Goal: Transaction & Acquisition: Purchase product/service

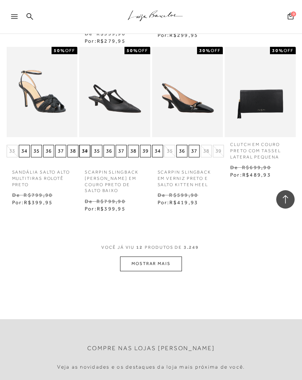
scroll to position [412, 0]
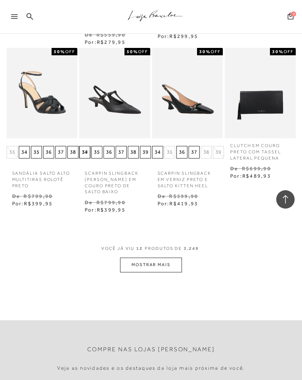
click at [168, 257] on button "MOSTRAR MAIS" at bounding box center [151, 264] width 62 height 14
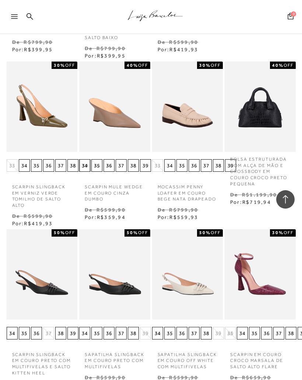
scroll to position [566, 0]
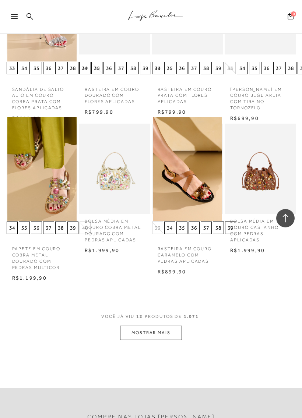
scroll to position [324, 0]
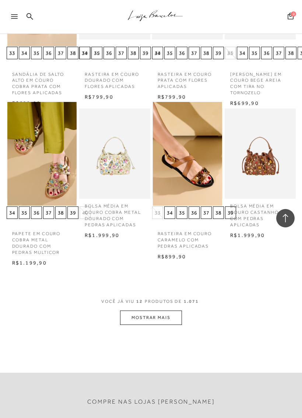
click at [166, 318] on button "MOSTRAR MAIS" at bounding box center [151, 318] width 62 height 14
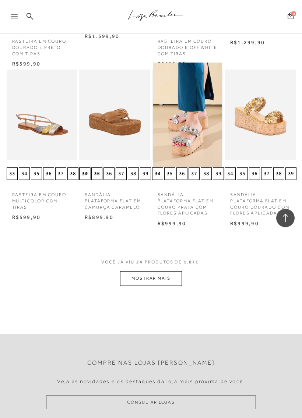
scroll to position [836, 0]
click at [170, 275] on button "MOSTRAR MAIS" at bounding box center [151, 278] width 62 height 14
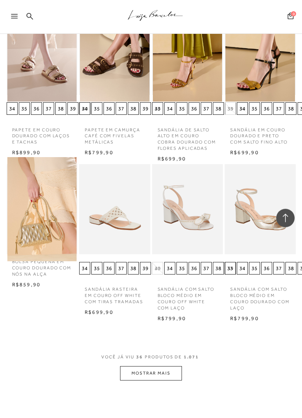
scroll to position [1220, 0]
click at [162, 366] on button "MOSTRAR MAIS" at bounding box center [151, 373] width 62 height 14
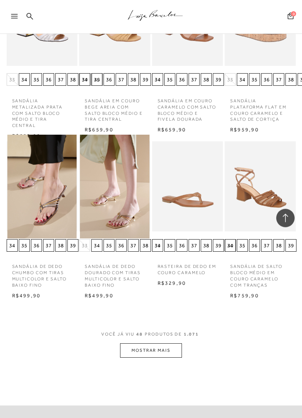
scroll to position [1756, 0]
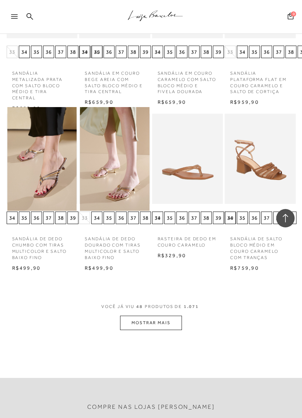
click at [157, 316] on button "MOSTRAR MAIS" at bounding box center [151, 323] width 62 height 14
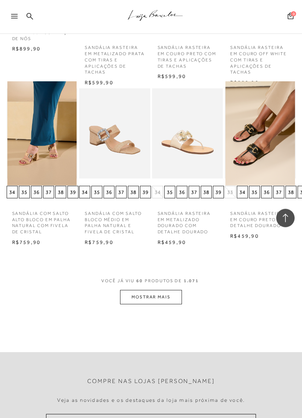
scroll to position [2262, 0]
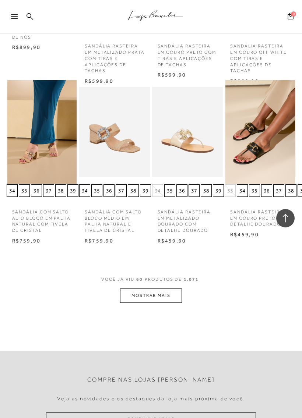
click at [167, 289] on button "MOSTRAR MAIS" at bounding box center [151, 296] width 62 height 14
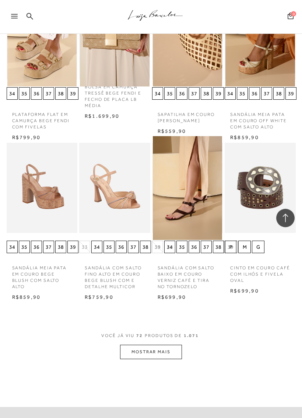
scroll to position [2679, 0]
click at [166, 345] on button "MOSTRAR MAIS" at bounding box center [151, 352] width 62 height 14
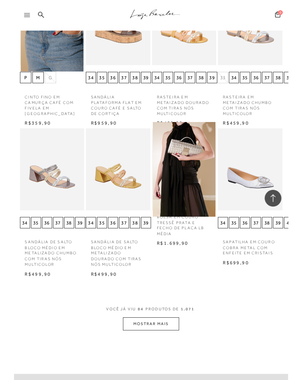
scroll to position [3160, 0]
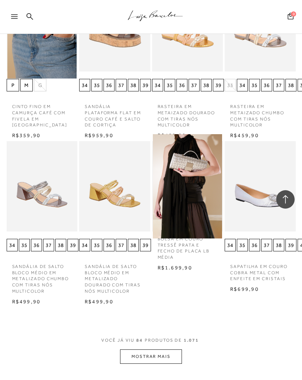
click at [159, 349] on button "MOSTRAR MAIS" at bounding box center [151, 356] width 62 height 14
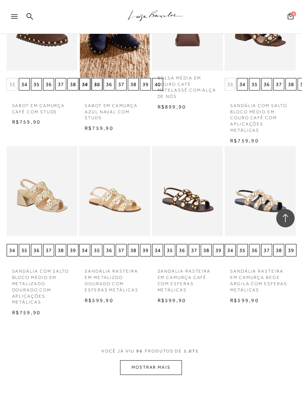
scroll to position [3654, 0]
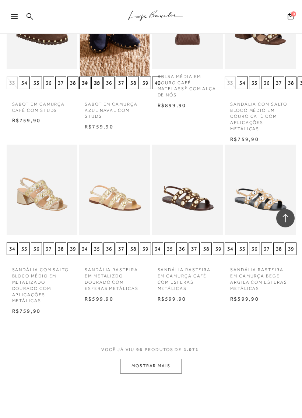
click at [169, 359] on button "MOSTRAR MAIS" at bounding box center [151, 366] width 62 height 14
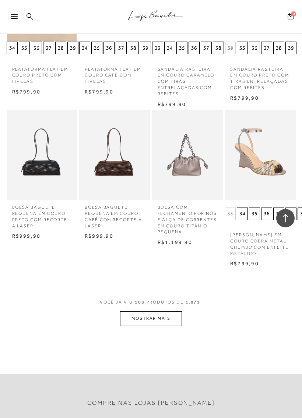
scroll to position [4200, 0]
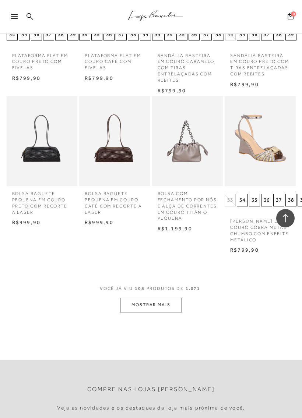
click at [177, 298] on button "MOSTRAR MAIS" at bounding box center [151, 305] width 62 height 14
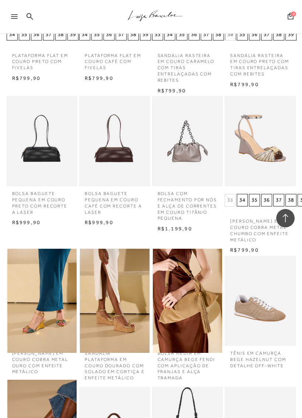
click at [169, 272] on img at bounding box center [188, 301] width 70 height 104
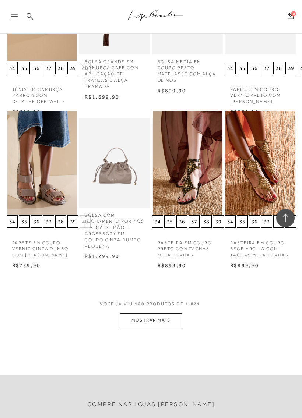
scroll to position [4658, 0]
click at [172, 313] on button "MOSTRAR MAIS" at bounding box center [151, 320] width 62 height 14
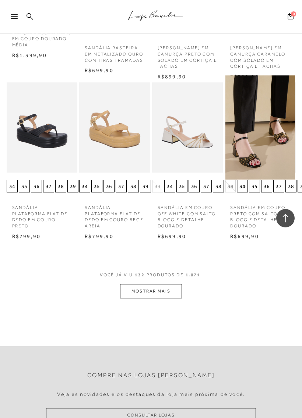
scroll to position [5174, 0]
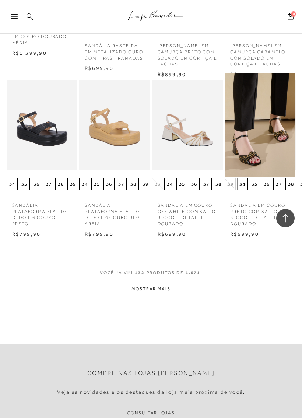
click at [170, 282] on button "MOSTRAR MAIS" at bounding box center [151, 289] width 62 height 14
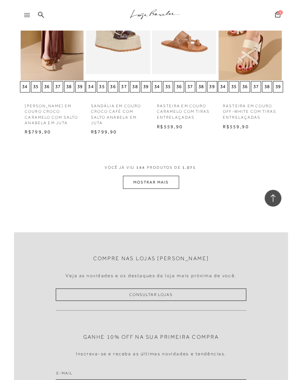
scroll to position [5739, 0]
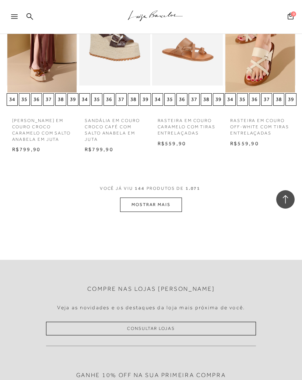
click at [165, 197] on button "MOSTRAR MAIS" at bounding box center [151, 204] width 62 height 14
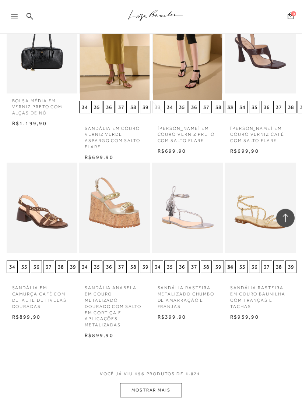
scroll to position [6056, 0]
click at [158, 379] on button "MOSTRAR MAIS" at bounding box center [151, 390] width 62 height 14
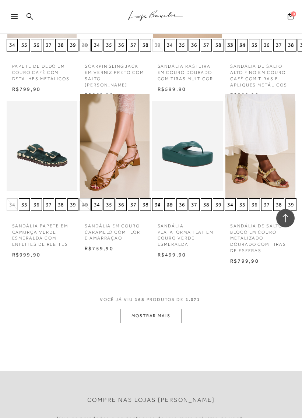
scroll to position [6627, 0]
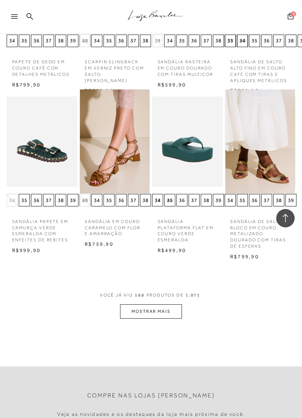
click at [171, 304] on button "MOSTRAR MAIS" at bounding box center [151, 311] width 62 height 14
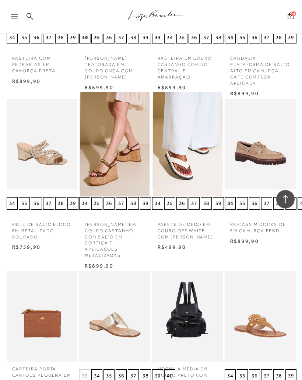
scroll to position [6956, 0]
click at [259, 123] on img at bounding box center [260, 144] width 70 height 104
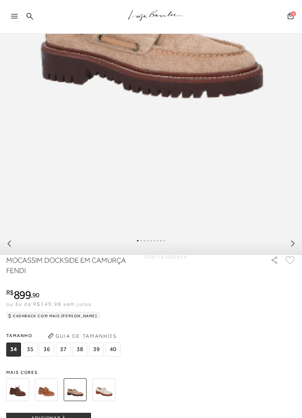
scroll to position [281, 0]
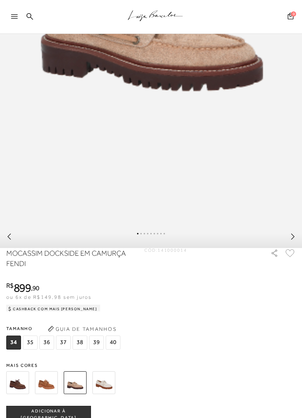
click at [93, 335] on button "Guia de Tamanhos" at bounding box center [82, 329] width 74 height 12
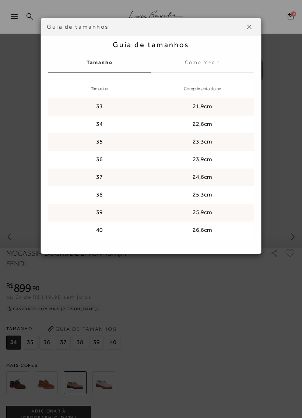
click at [240, 331] on div "Guia de tamanhos Guia de tamanhos [GEOGRAPHIC_DATA] Como medir Tamanho Comprime…" at bounding box center [151, 209] width 302 height 418
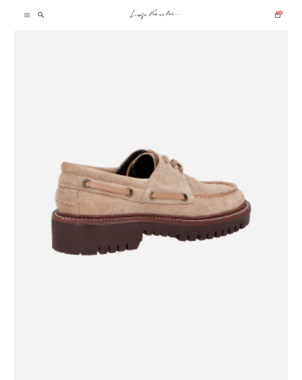
scroll to position [91, 0]
